Goal: Task Accomplishment & Management: Use online tool/utility

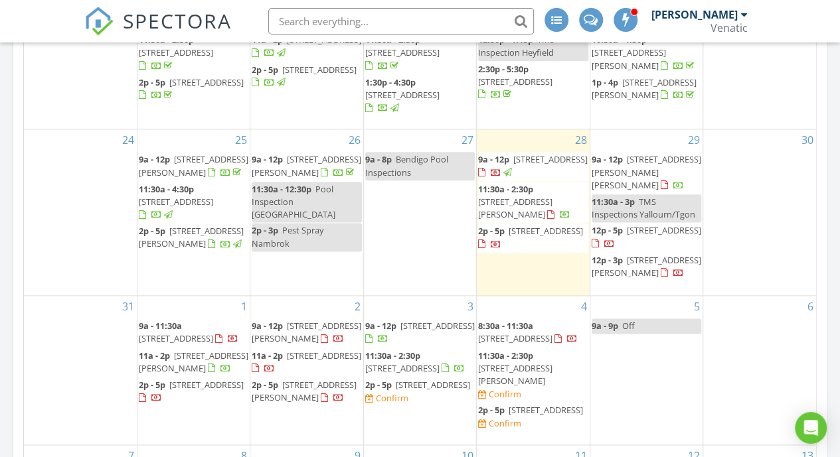
scroll to position [731, 0]
click at [528, 224] on span "[STREET_ADDRESS]" at bounding box center [546, 230] width 74 height 12
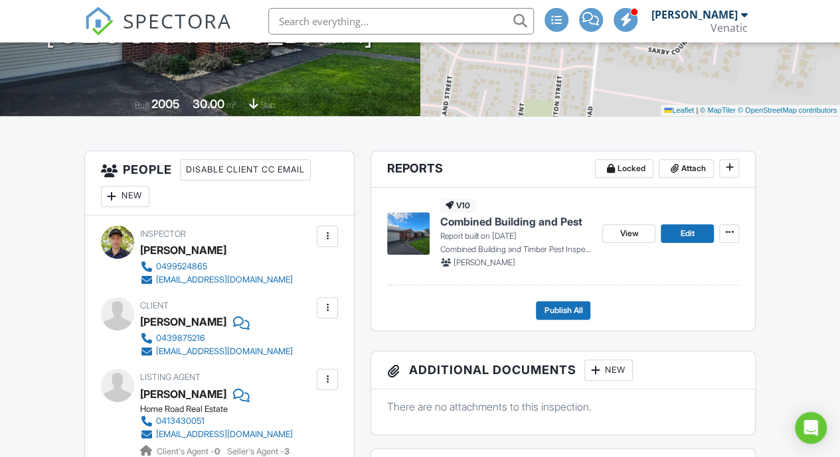
scroll to position [244, 0]
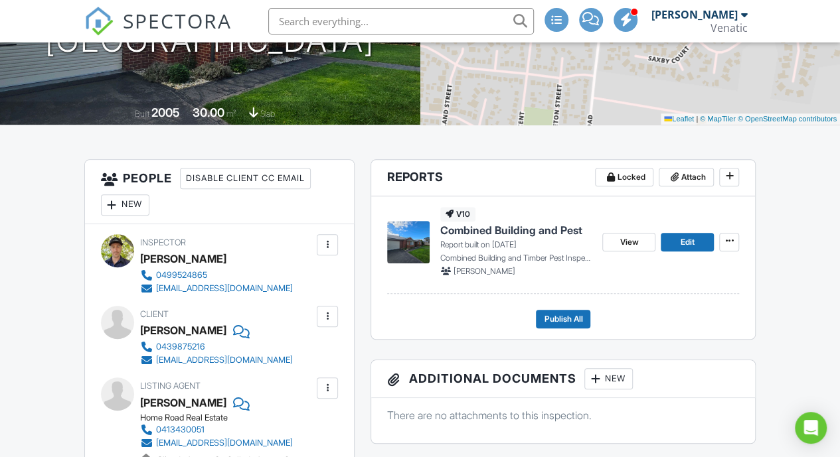
click at [526, 226] on span "Combined Building and Pest" at bounding box center [511, 230] width 142 height 15
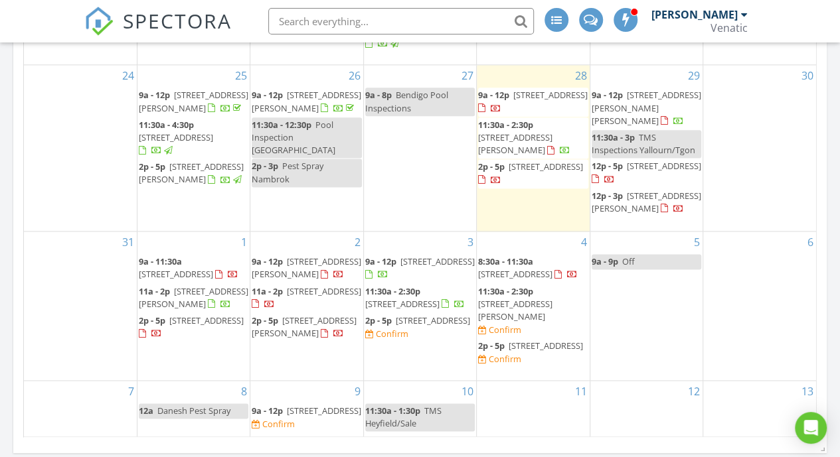
scroll to position [1527, 860]
click at [379, 30] on input "text" at bounding box center [401, 21] width 266 height 27
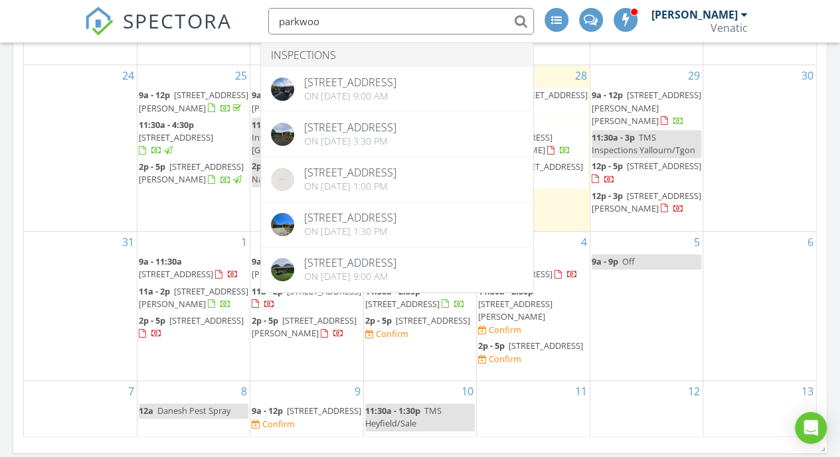
type input "parkwoo"
click at [831, 112] on div "Today Brent Mackay 9:00 am 7 Monash St, Traralgon, VIC 3844 Brent Mackay 20 min…" at bounding box center [420, 144] width 840 height 1507
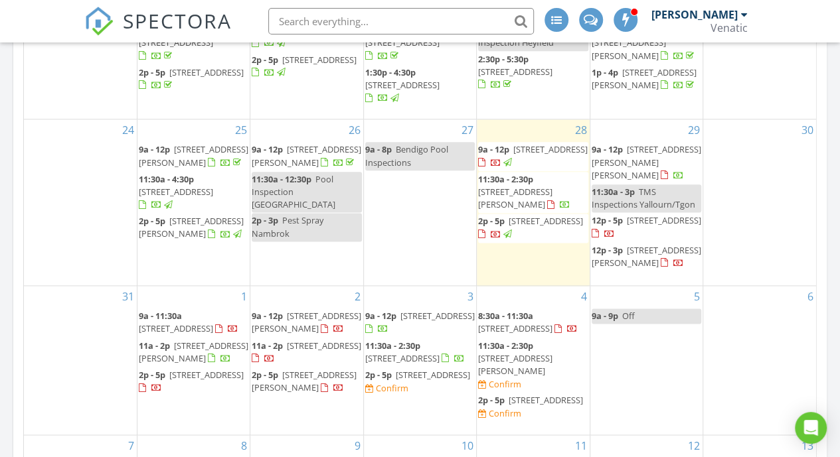
scroll to position [741, 0]
click at [545, 186] on span "[STREET_ADDRESS][PERSON_NAME]" at bounding box center [515, 197] width 74 height 25
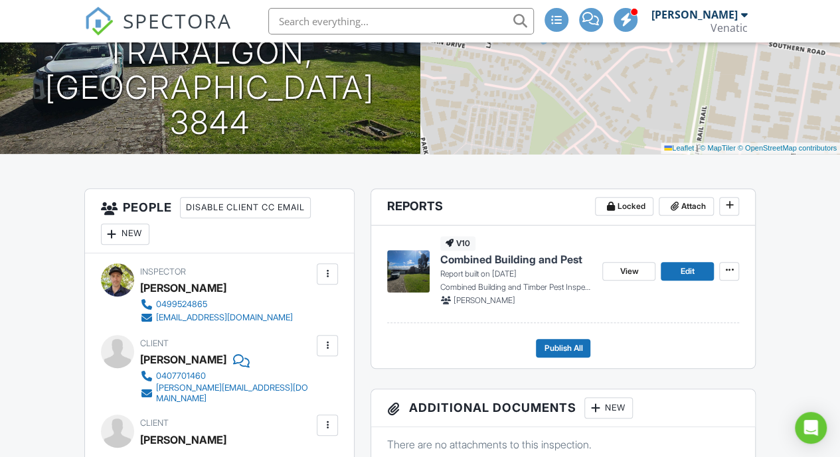
scroll to position [215, 0]
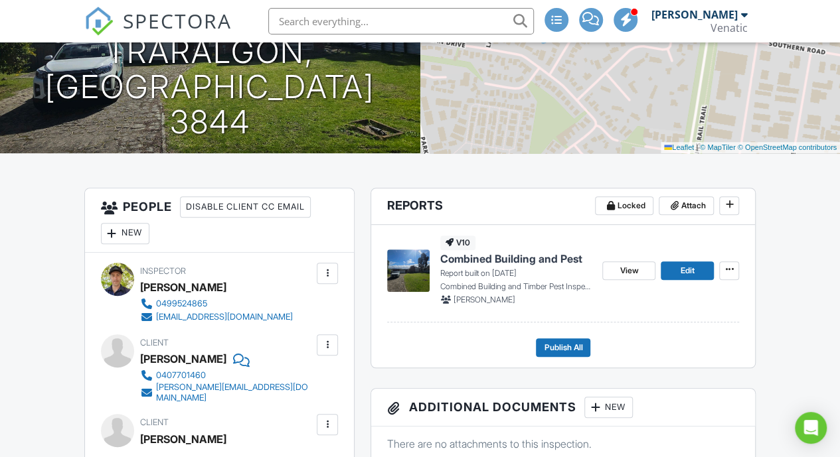
click at [505, 259] on span "Combined Building and Pest" at bounding box center [511, 259] width 142 height 15
